Goal: Use online tool/utility: Utilize a website feature to perform a specific function

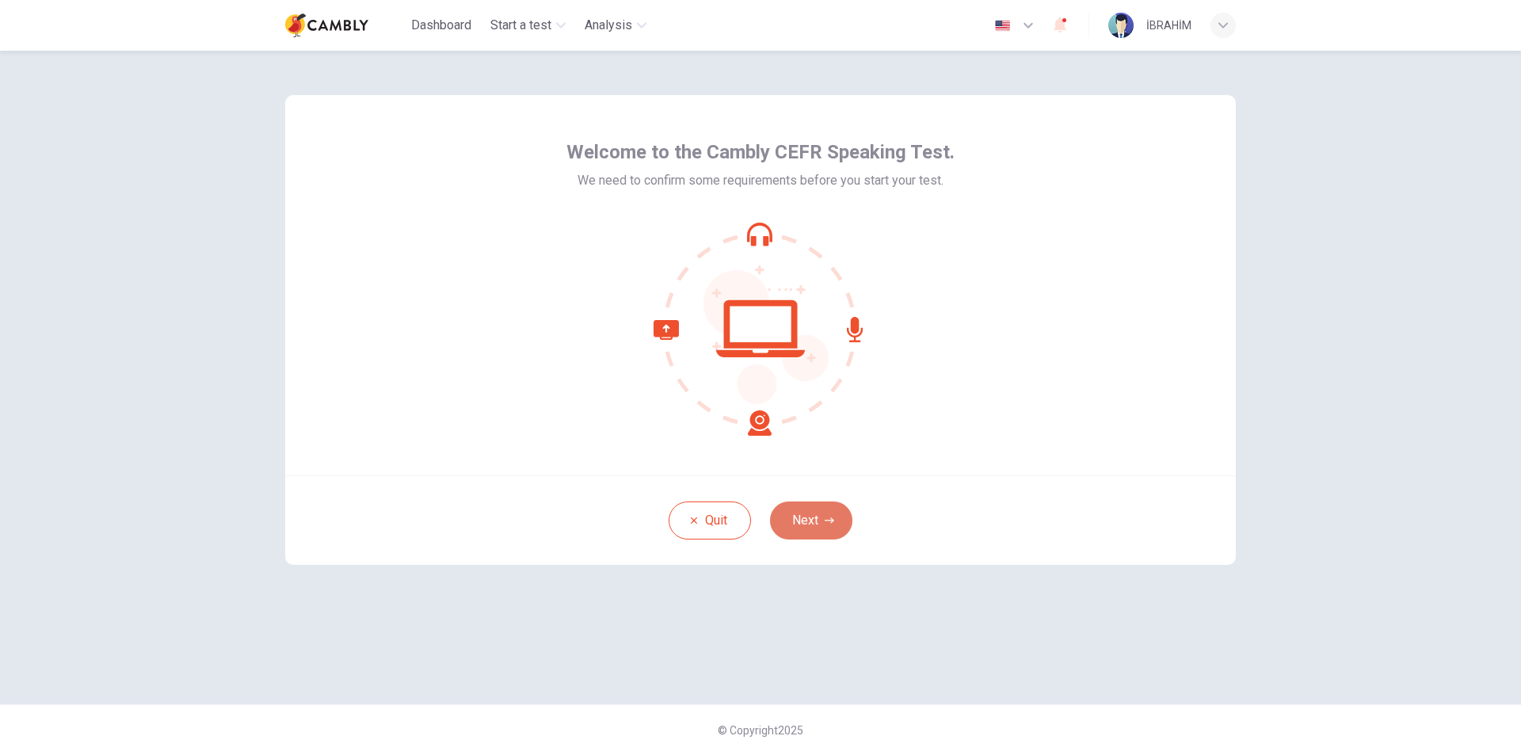
click at [813, 516] on button "Next" at bounding box center [811, 520] width 82 height 38
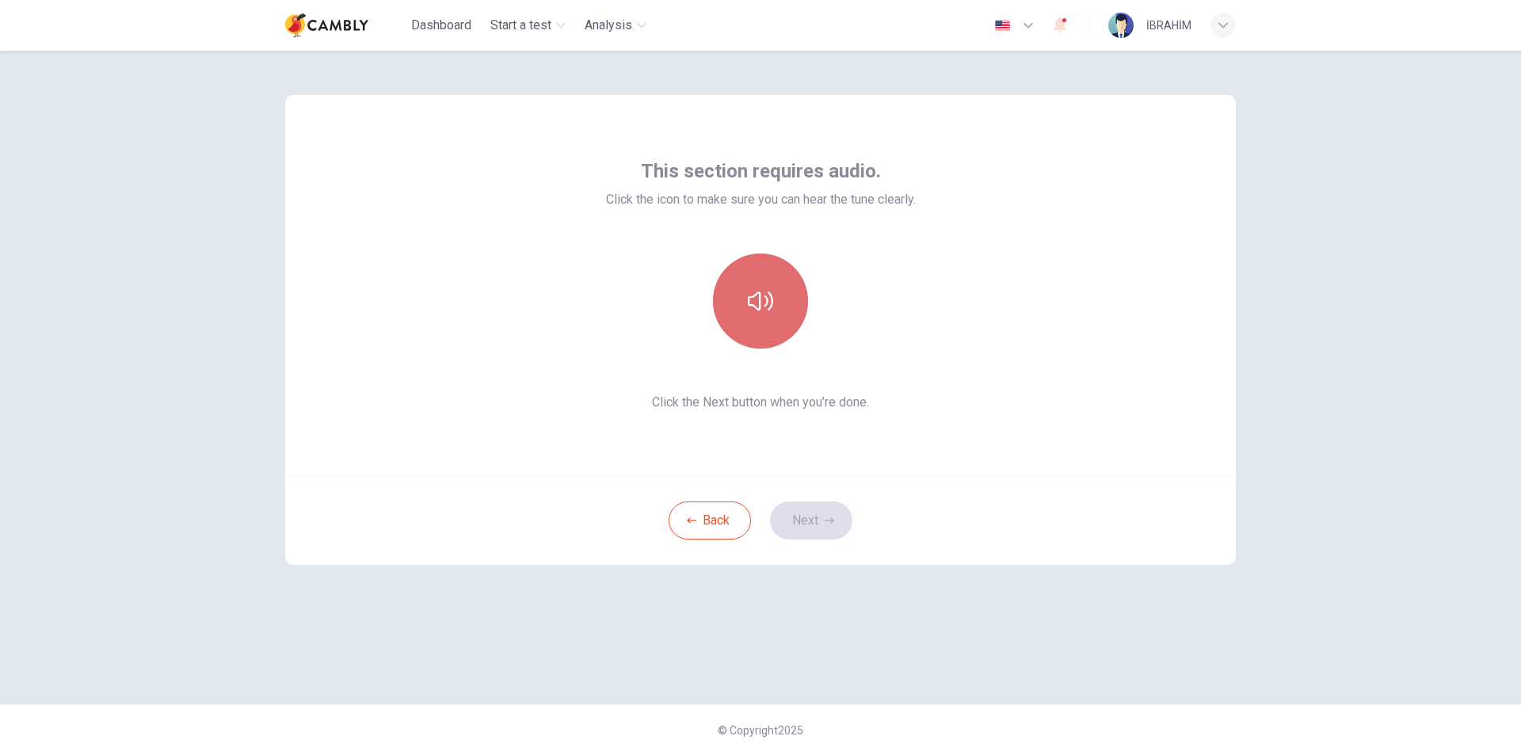
click at [766, 305] on icon "button" at bounding box center [760, 300] width 25 height 19
click at [818, 514] on button "Next" at bounding box center [811, 520] width 82 height 38
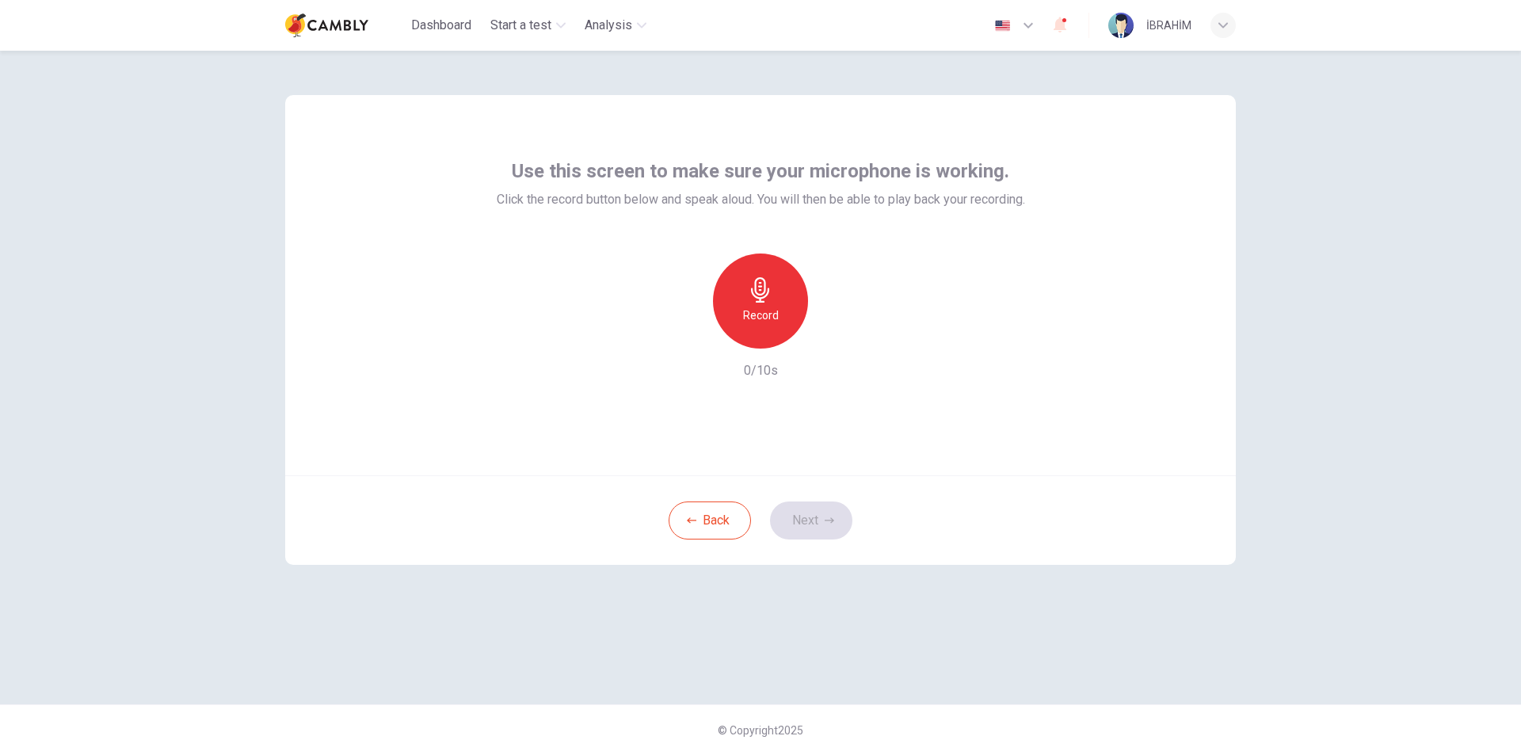
click at [753, 293] on icon "button" at bounding box center [760, 289] width 18 height 25
click at [824, 516] on icon "button" at bounding box center [829, 521] width 10 height 10
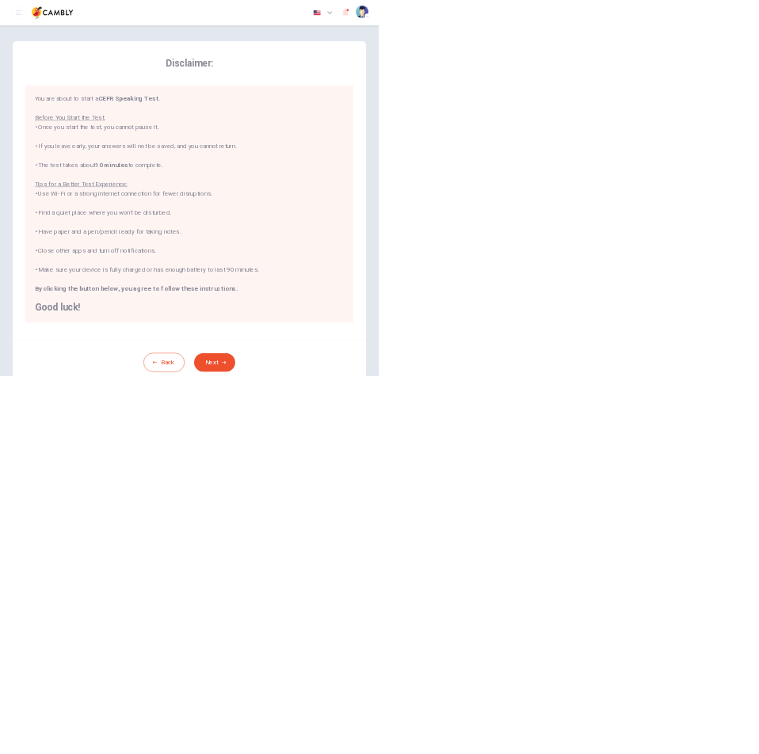
scroll to position [2, 0]
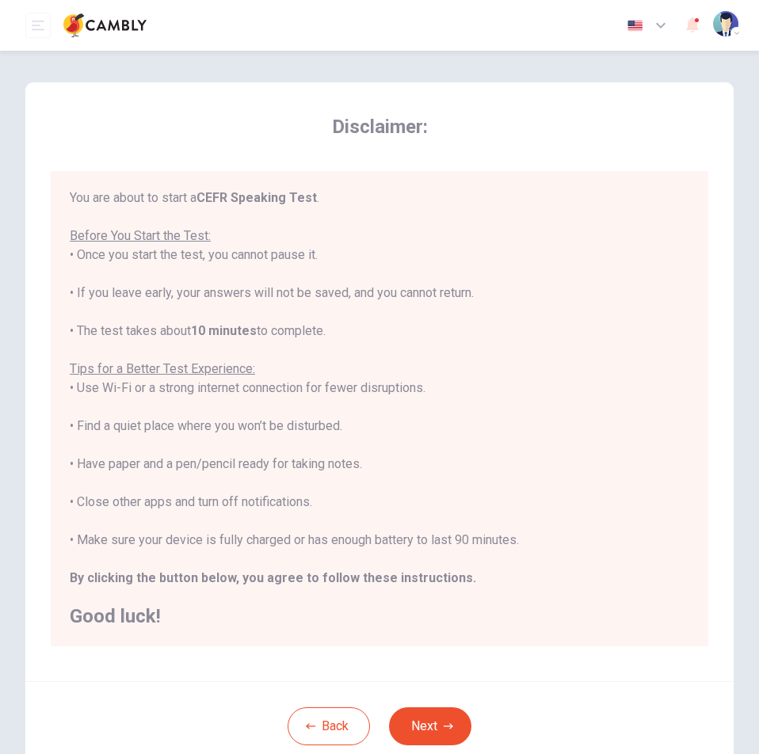
click at [482, 134] on span "Disclaimer:" at bounding box center [379, 126] width 657 height 25
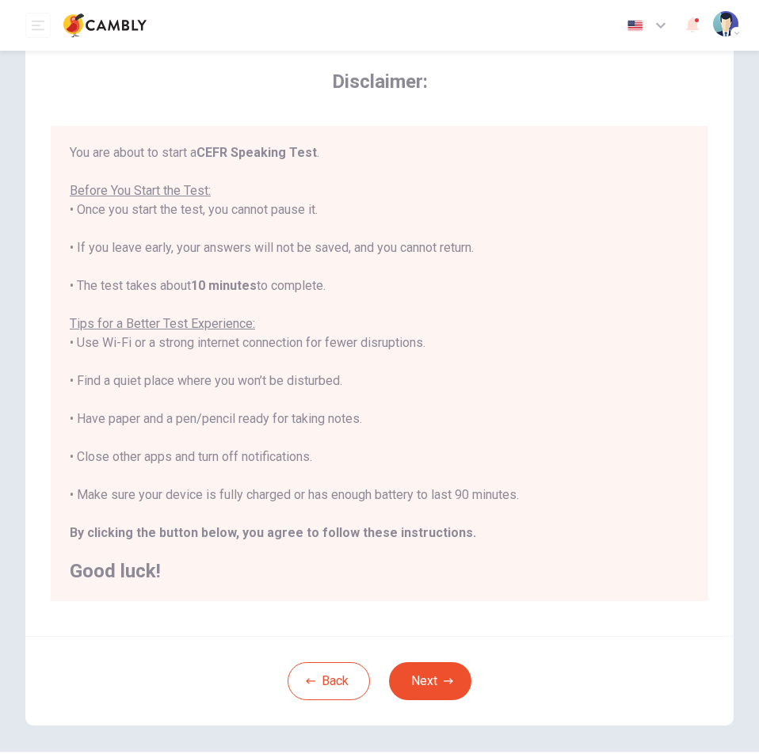
scroll to position [86, 0]
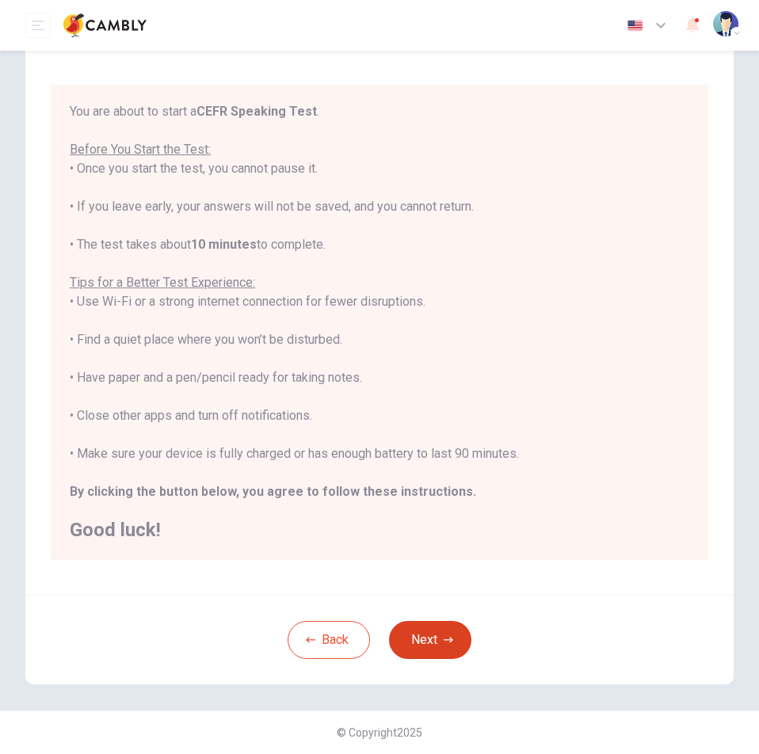
click at [456, 634] on button "Next" at bounding box center [430, 640] width 82 height 38
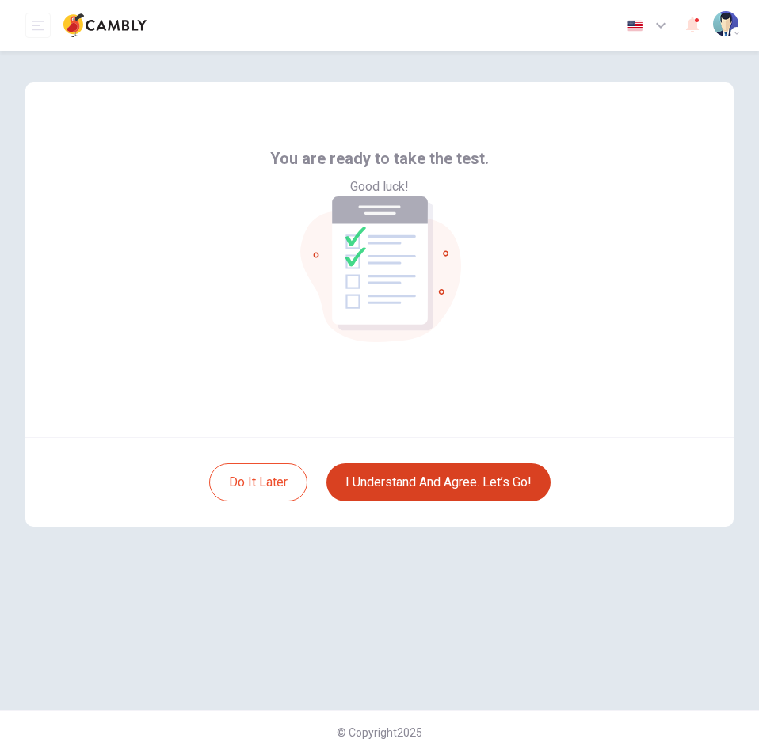
click at [431, 484] on button "I understand and agree. Let’s go!" at bounding box center [438, 482] width 224 height 38
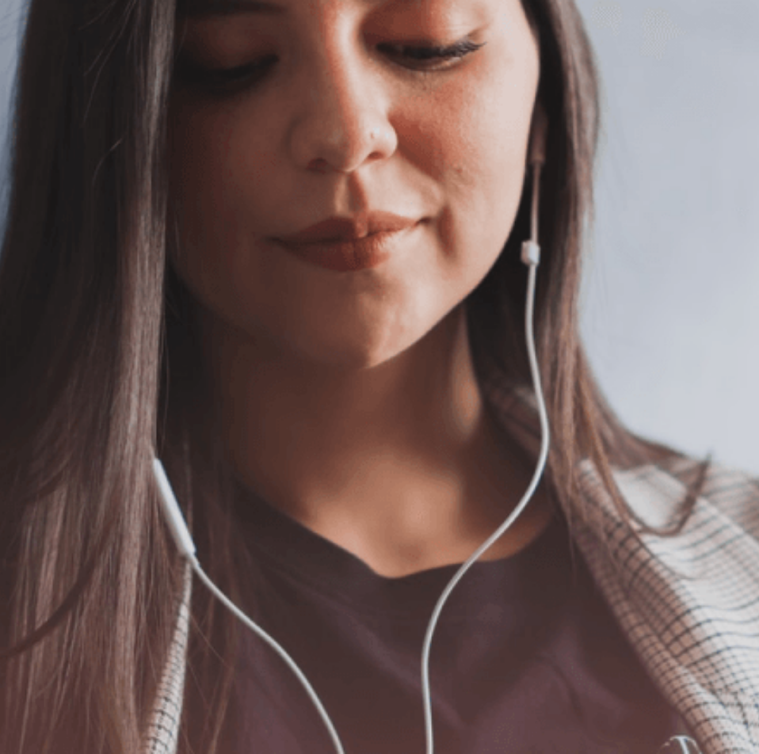
click at [45, 151] on button "Continue" at bounding box center [22, 180] width 45 height 59
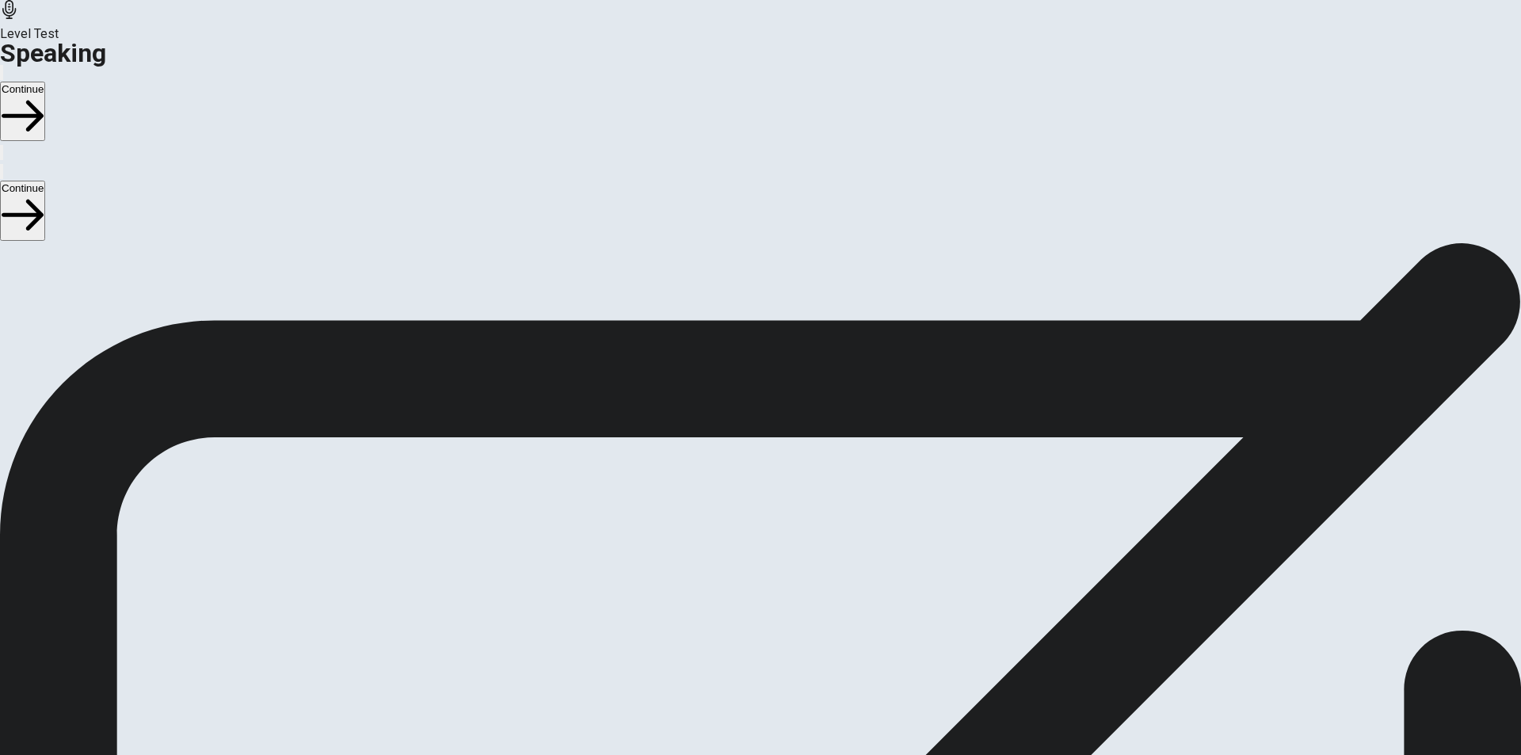
click at [789, 678] on span "Stop Recording" at bounding box center [761, 695] width 56 height 34
click at [741, 571] on icon "Play Audio" at bounding box center [741, 571] width 0 height 0
click at [759, 571] on icon "Pause Audio" at bounding box center [751, 580] width 17 height 19
click at [784, 504] on div at bounding box center [761, 530] width 48 height 53
click at [784, 504] on icon at bounding box center [761, 528] width 48 height 48
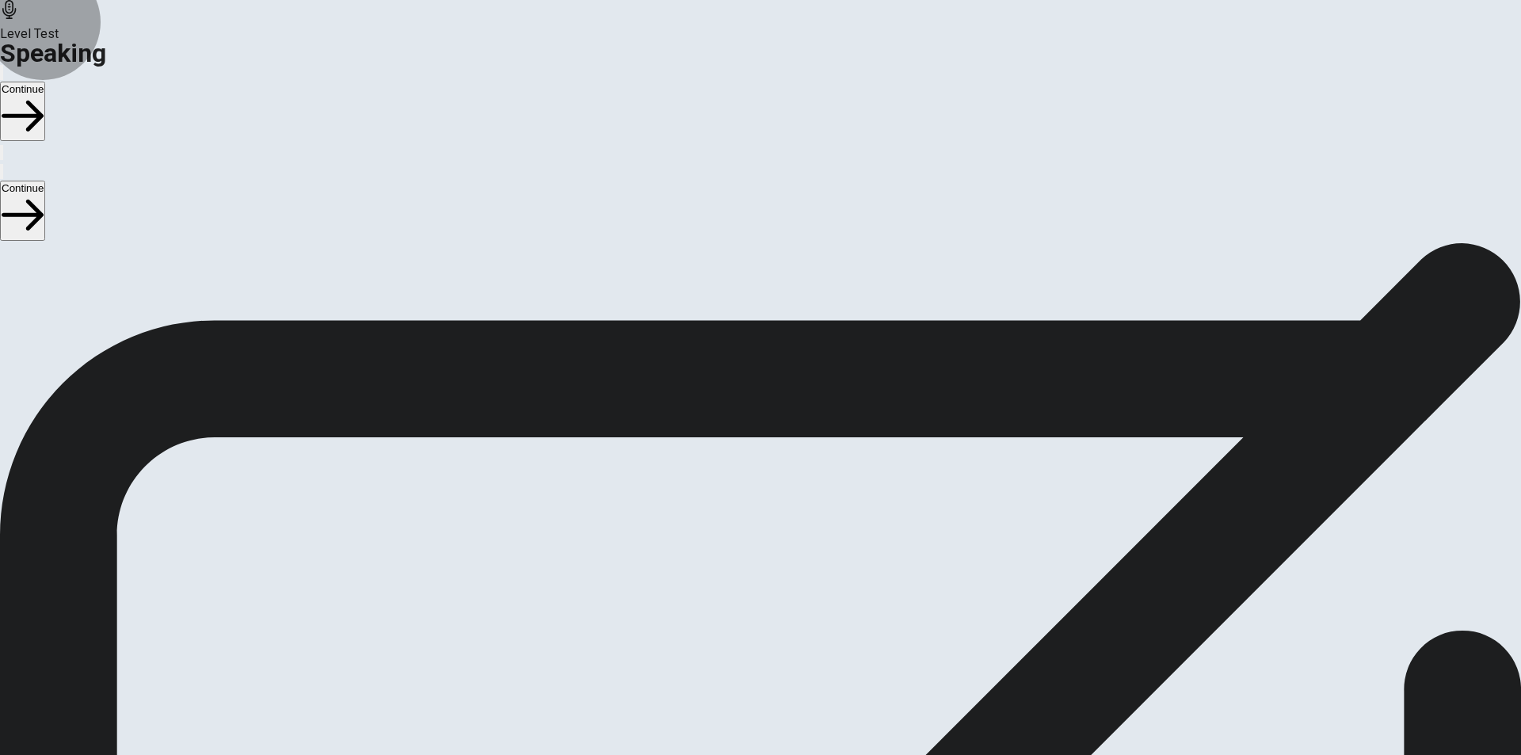
click at [45, 82] on button "Continue" at bounding box center [22, 111] width 45 height 59
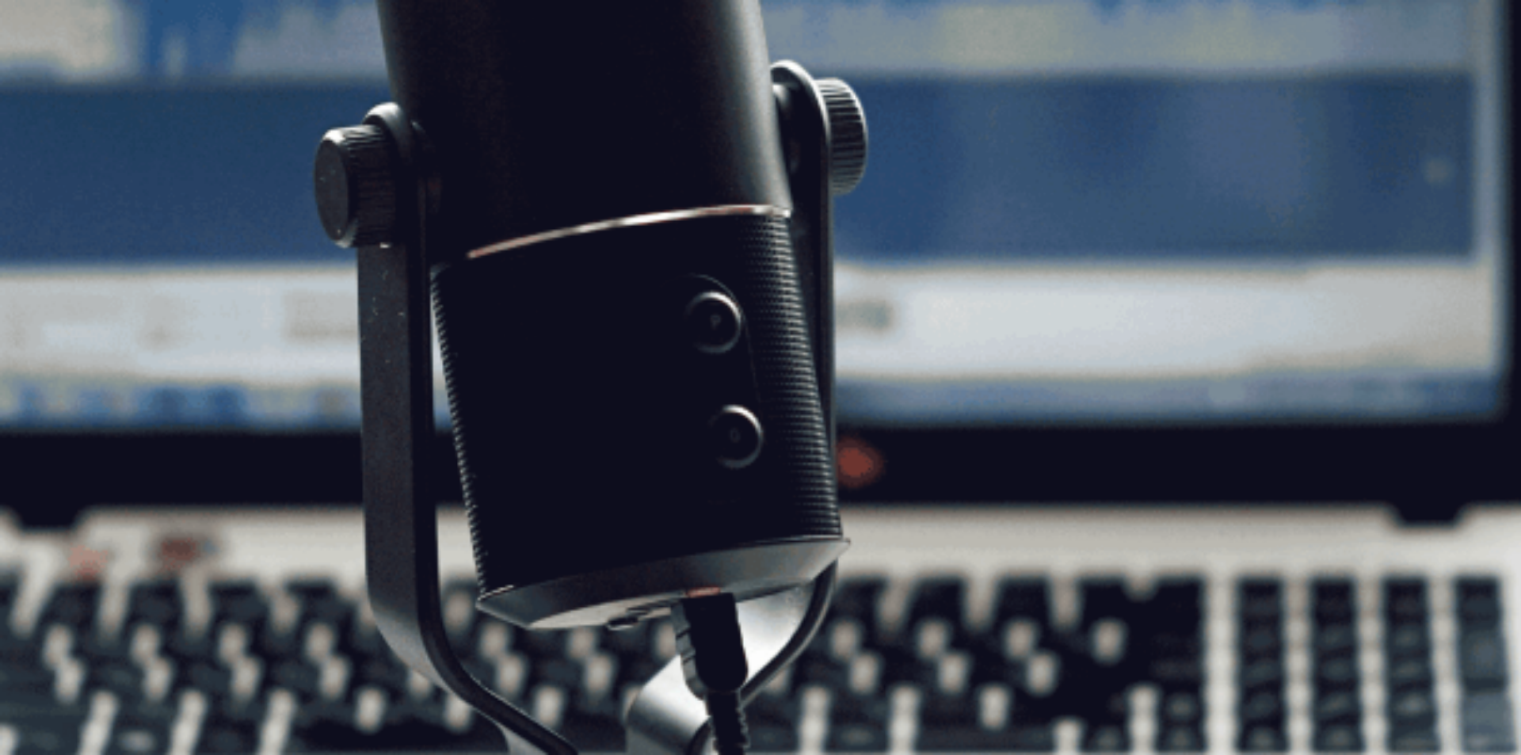
click at [45, 82] on button "Continue" at bounding box center [22, 111] width 45 height 59
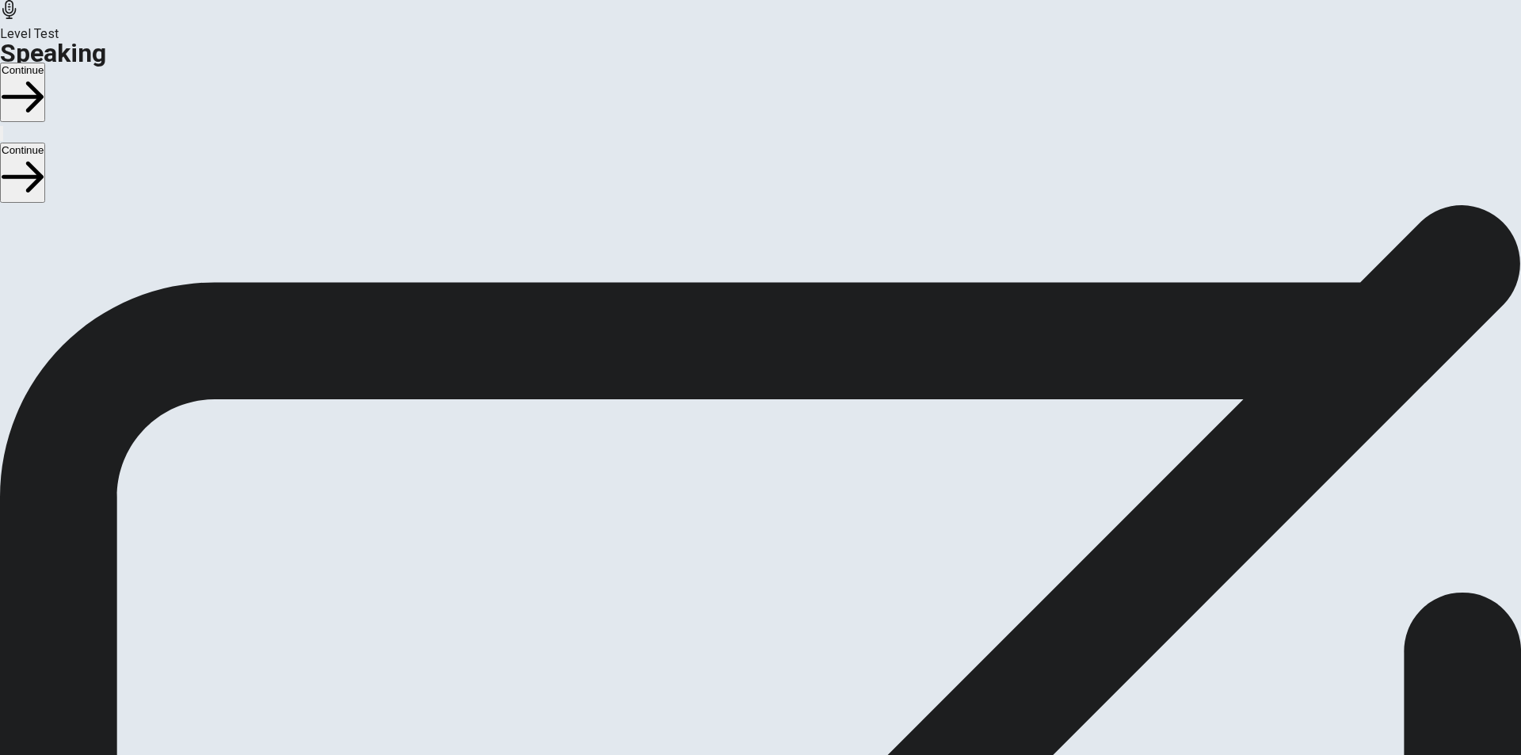
click at [45, 63] on button "Continue" at bounding box center [22, 92] width 45 height 59
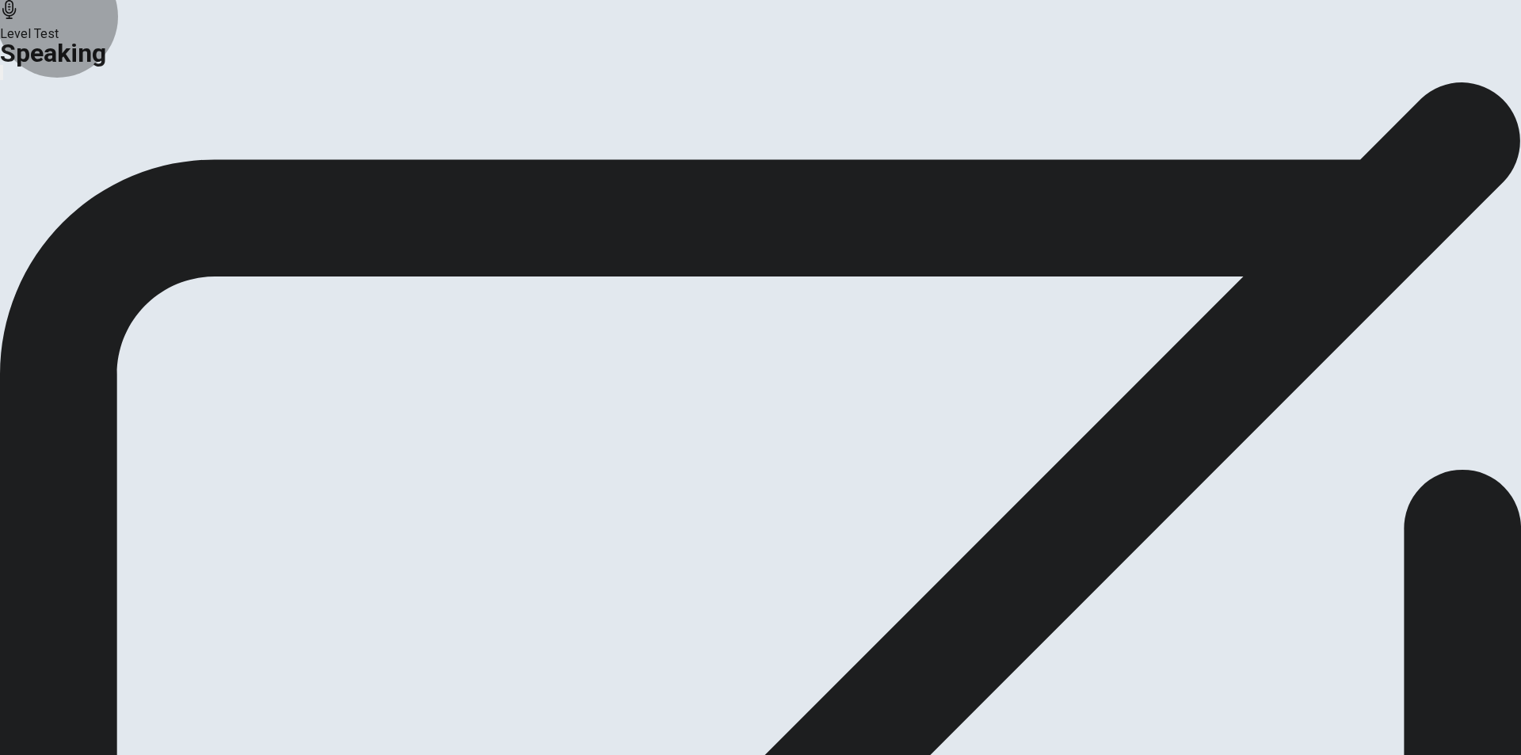
click at [62, 198] on button "Analysis" at bounding box center [31, 187] width 62 height 21
